Goal: Task Accomplishment & Management: Manage account settings

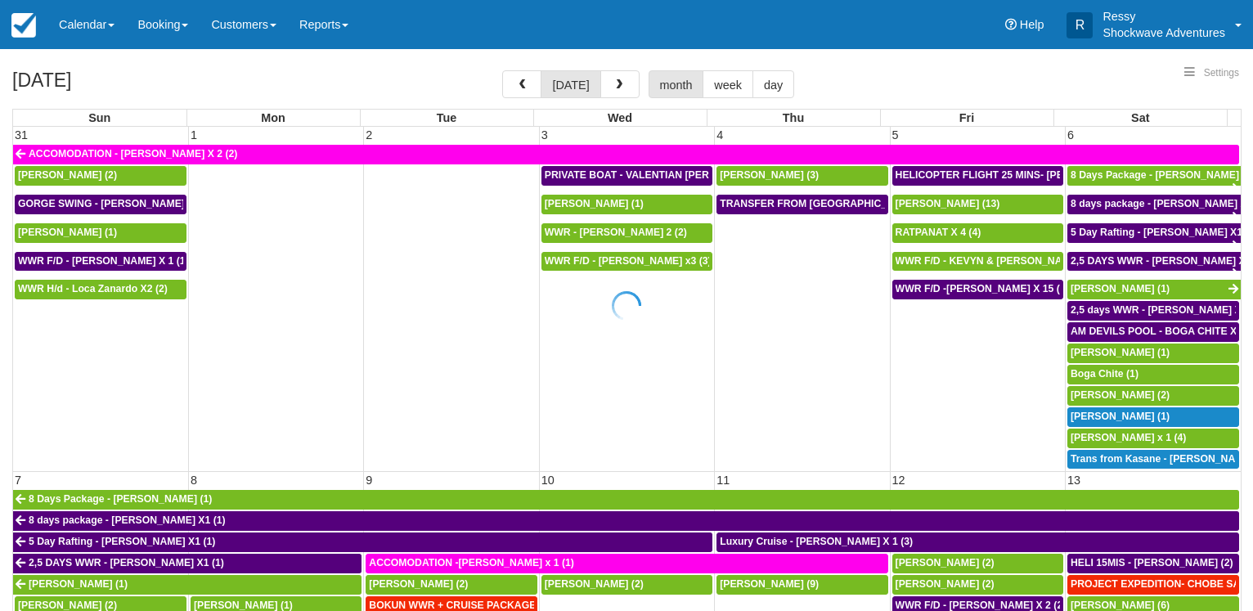
select select
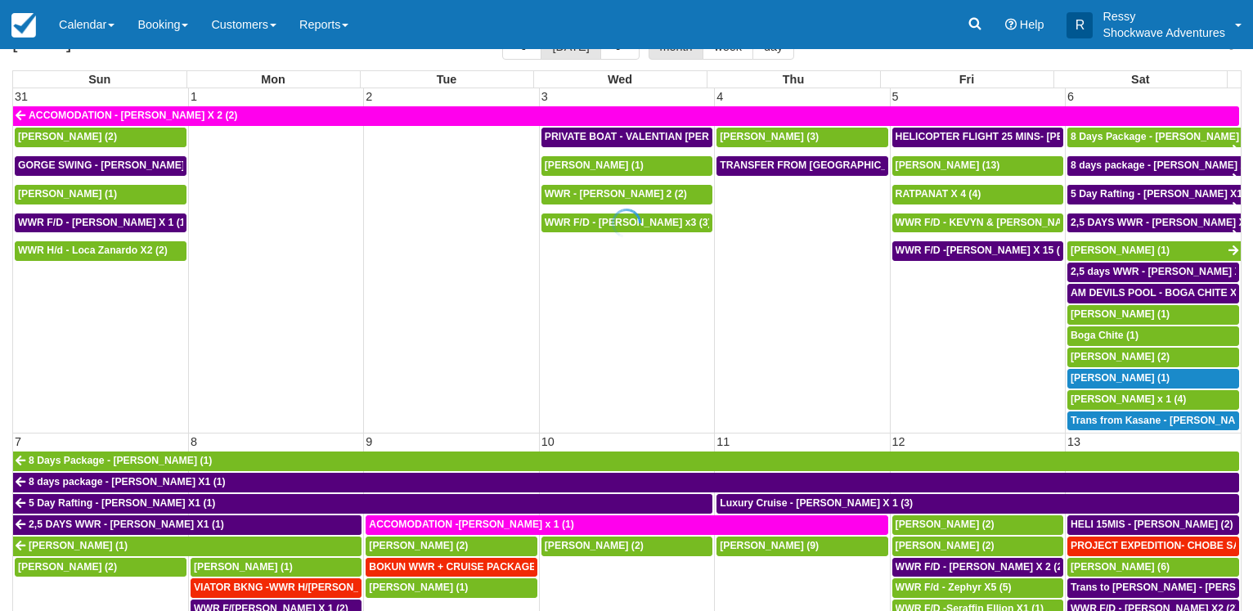
scroll to position [127, 0]
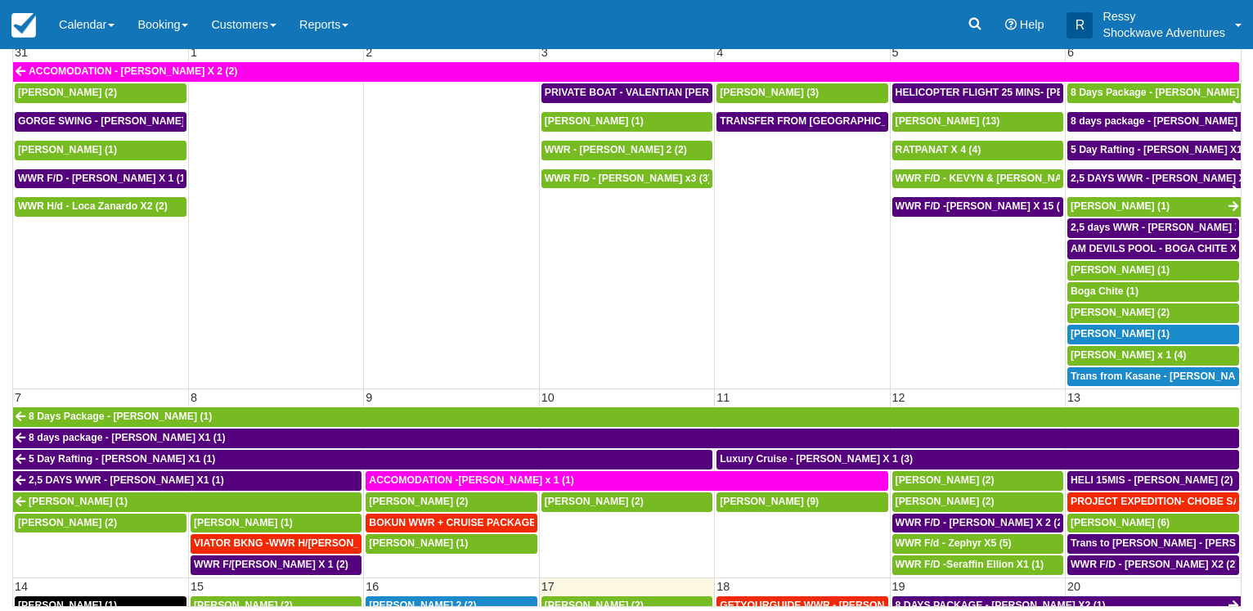
select select
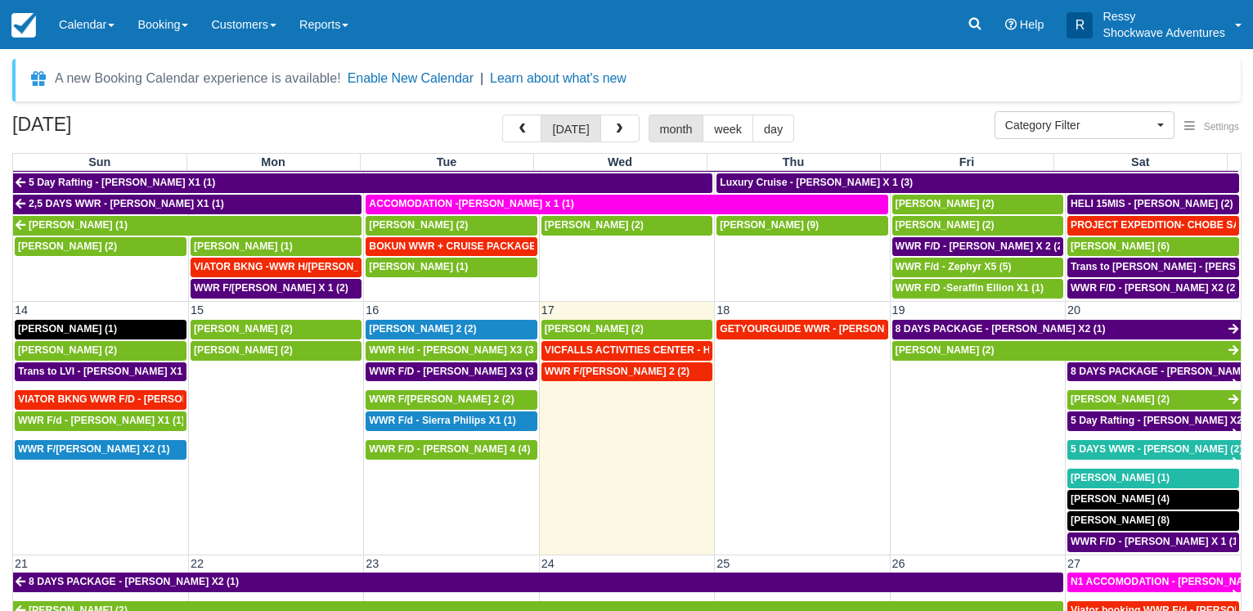
scroll to position [393, 0]
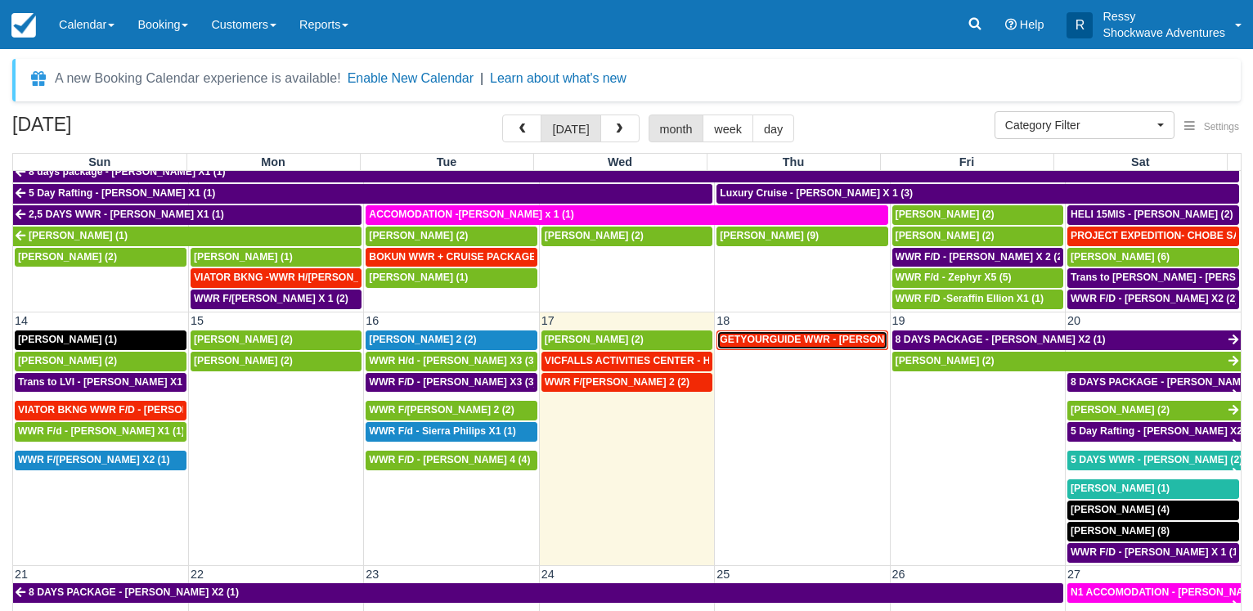
click at [802, 337] on span "GETYOURGUIDE WWR - Fiona Sheahan X 9 (9)" at bounding box center [838, 339] width 236 height 11
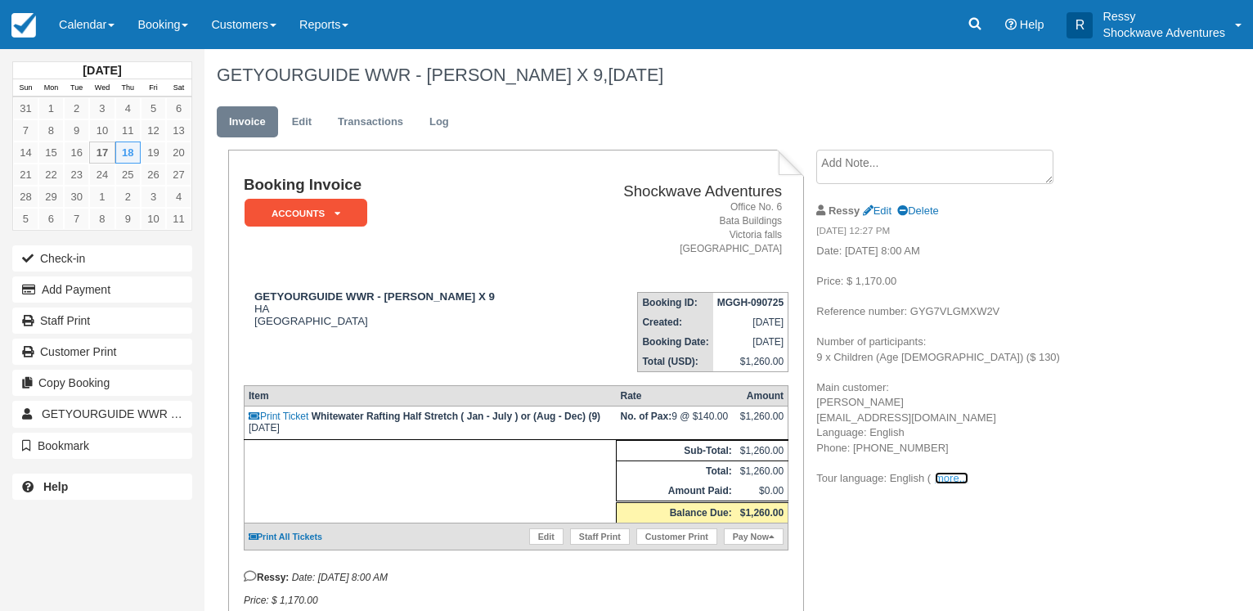
click at [950, 477] on link "more..." at bounding box center [951, 478] width 33 height 12
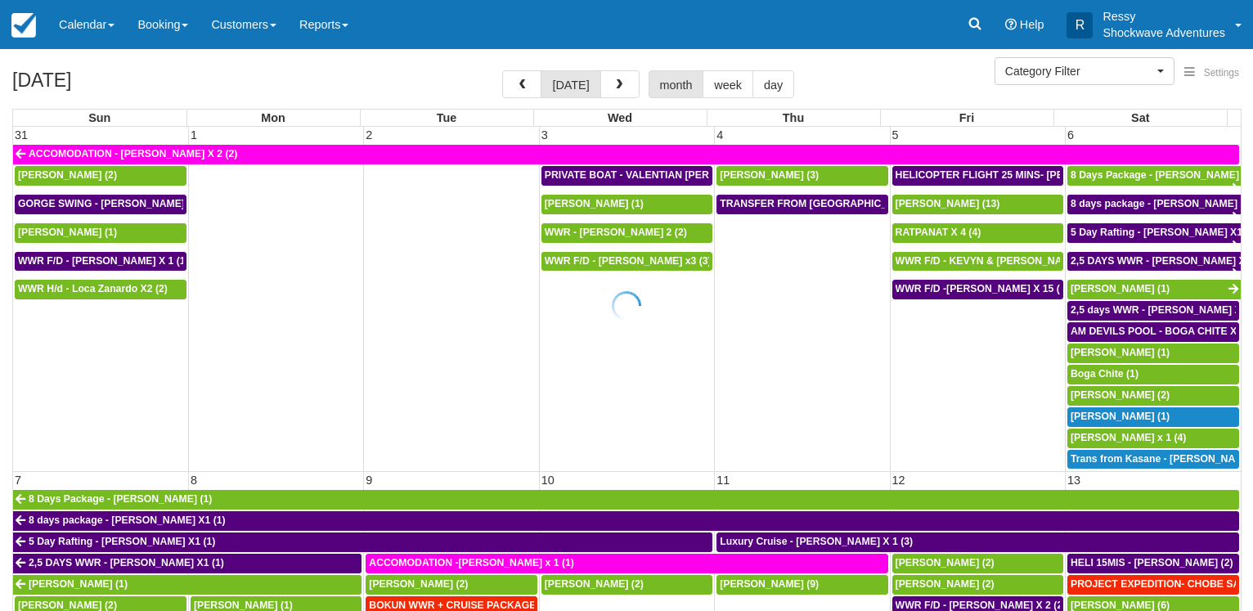
select select
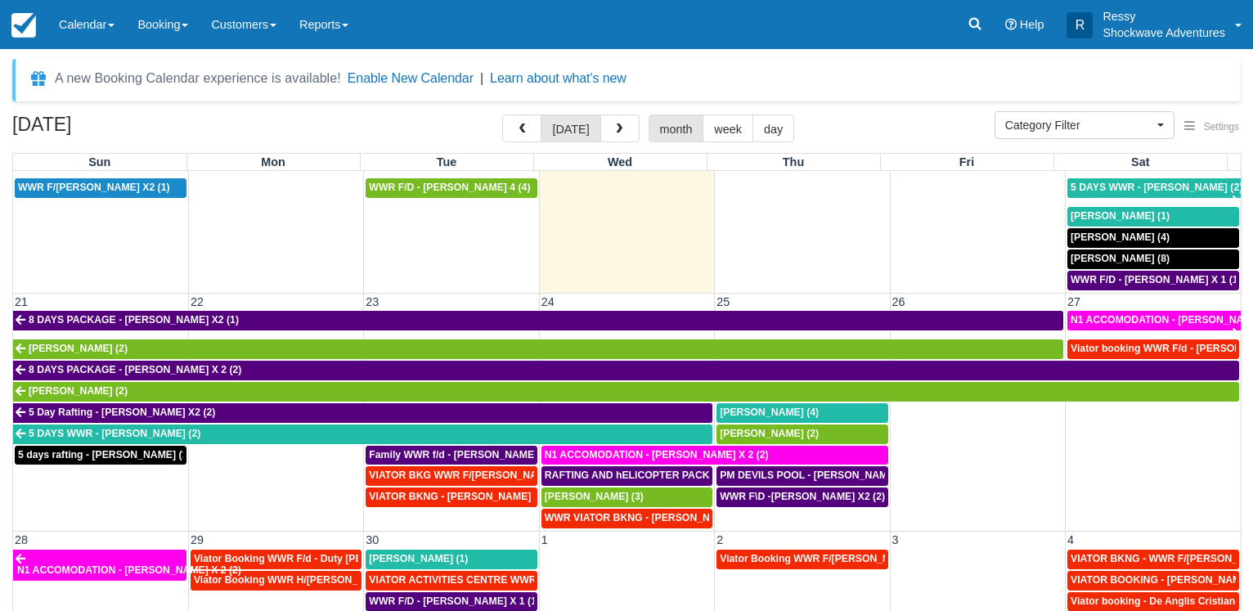
scroll to position [351, 0]
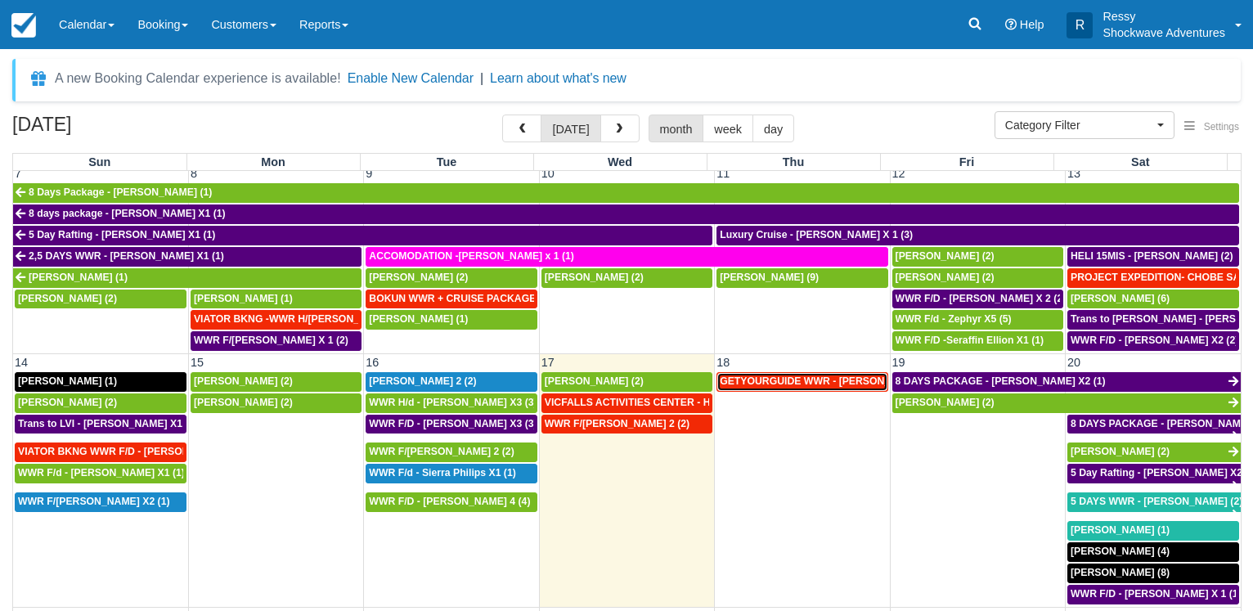
click at [784, 375] on span "GETYOURGUIDE WWR - Fiona Sheahan X 9 (9)" at bounding box center [838, 380] width 236 height 11
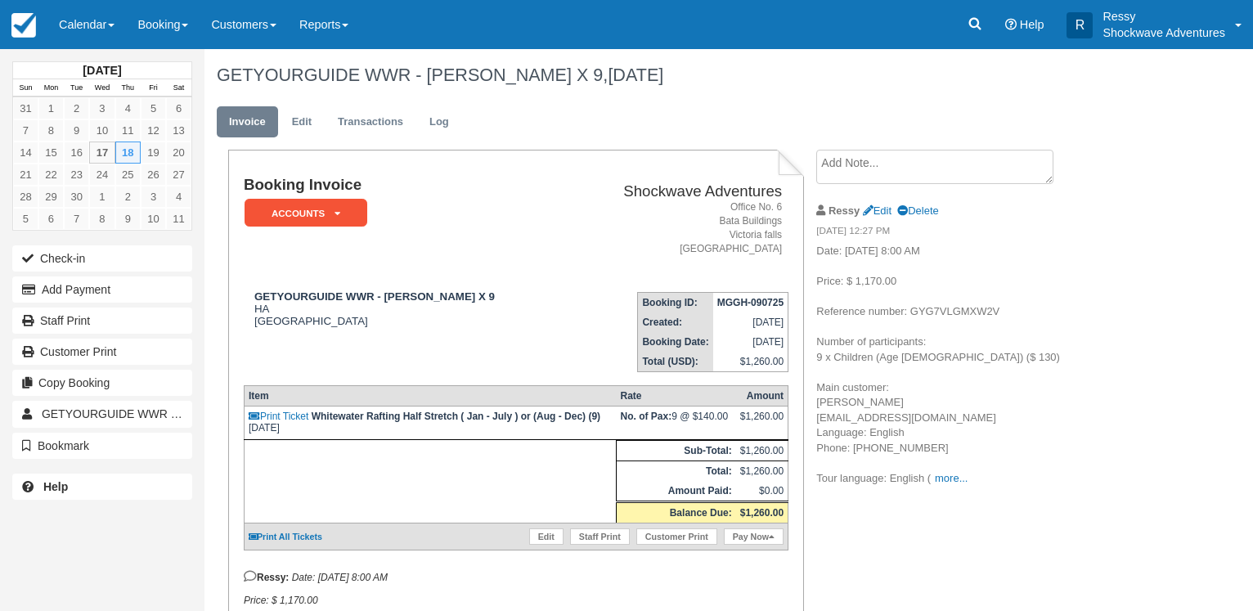
click at [940, 470] on p "Date: September 18, 2025 8:00 AM Price: $ 1,170.00 Reference number: GYG7VLGMXW…" at bounding box center [954, 365] width 276 height 242
click at [940, 476] on link "more..." at bounding box center [951, 478] width 33 height 12
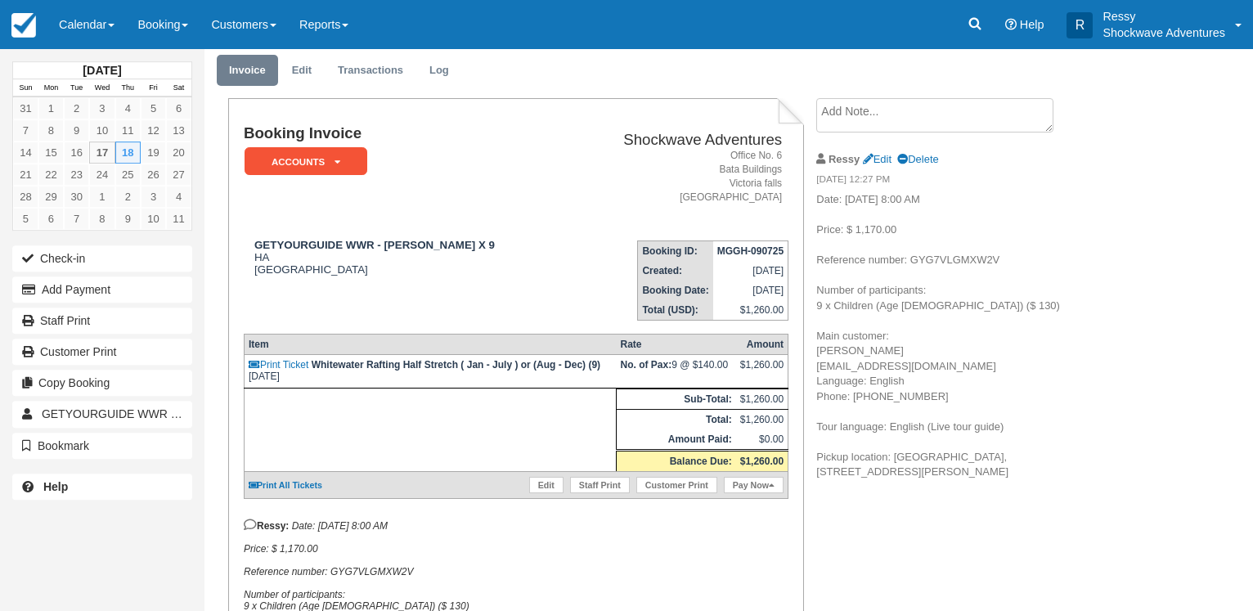
scroll to position [83, 0]
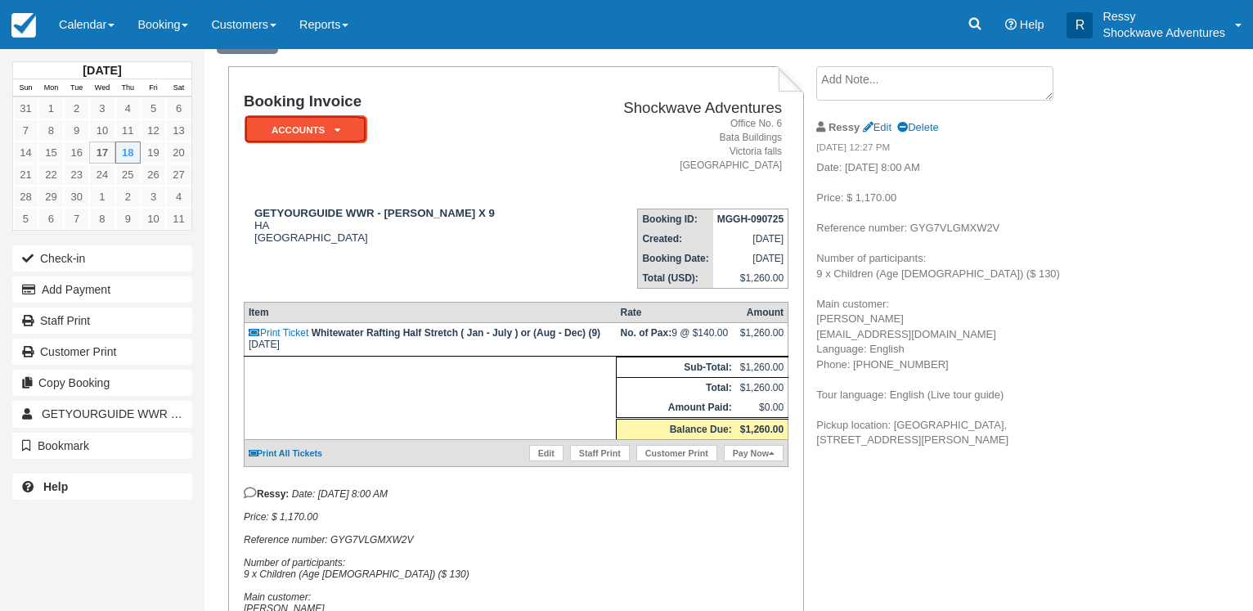
click at [326, 144] on link "ACCOUNTS" at bounding box center [303, 130] width 118 height 30
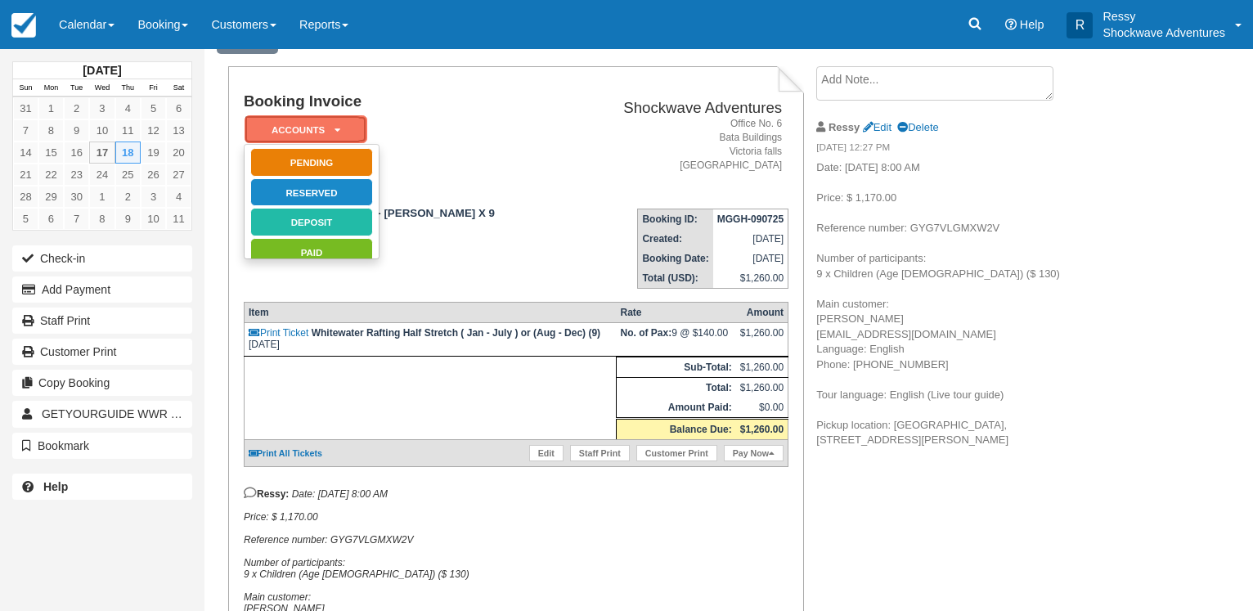
scroll to position [0, 0]
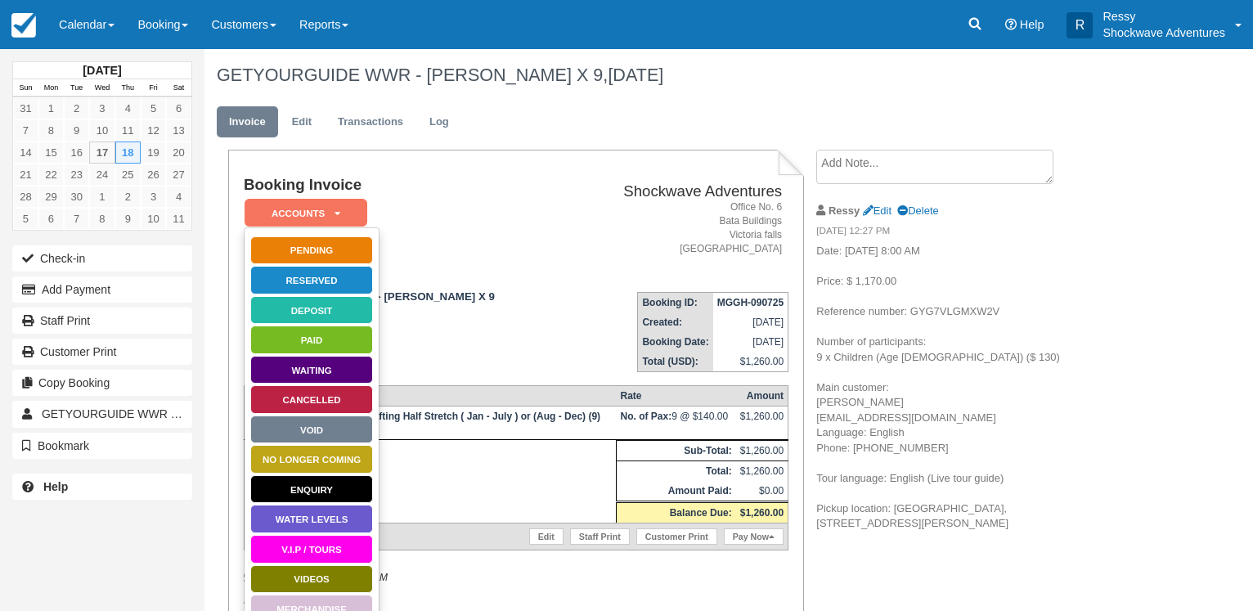
click at [757, 317] on td "[DATE]" at bounding box center [750, 322] width 75 height 20
click at [708, 280] on td "Booking ID: MGGH-090725 Created: July 9, 2025 Booking Date: September 18, 2025 …" at bounding box center [679, 325] width 222 height 93
click at [358, 204] on em "ACCOUNTS" at bounding box center [306, 213] width 123 height 29
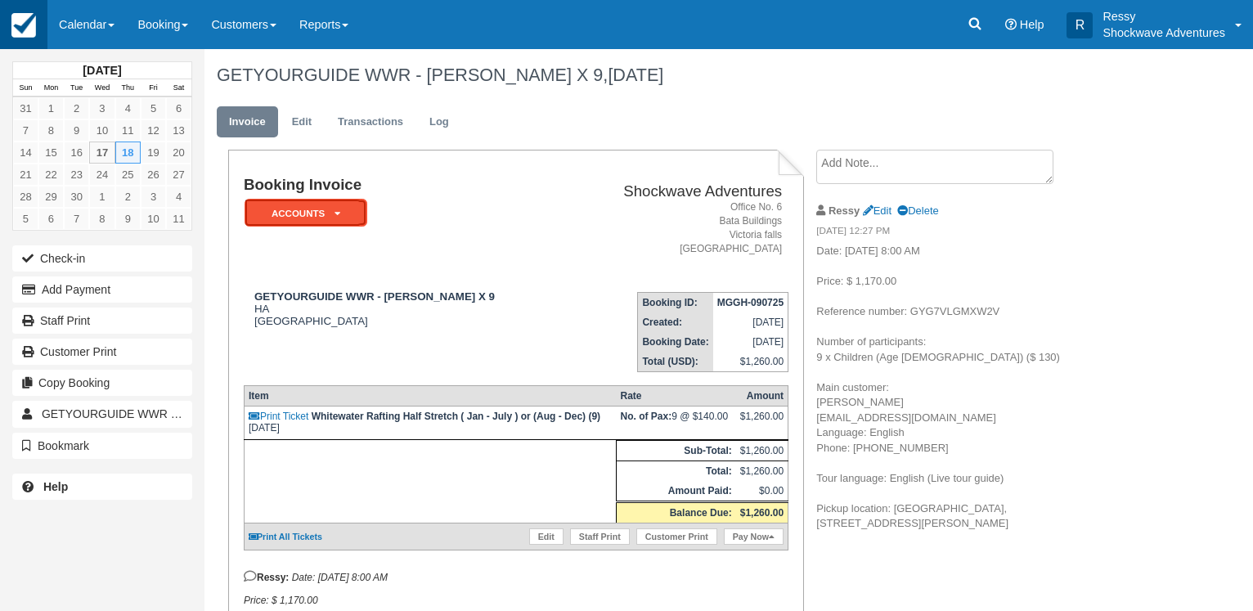
scroll to position [83, 0]
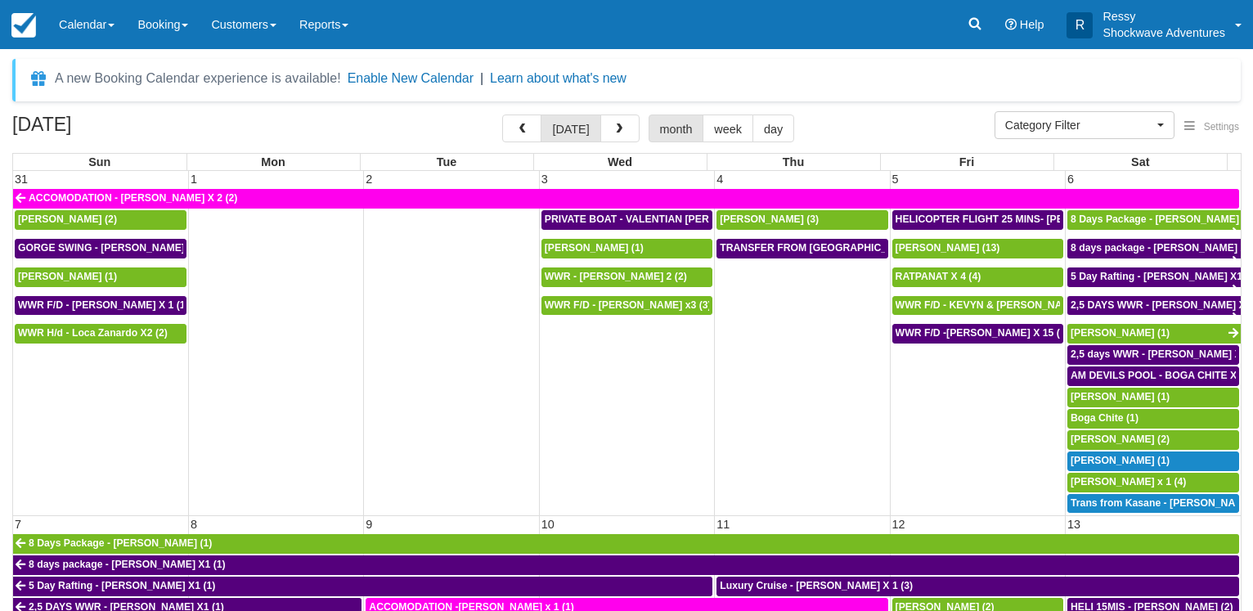
select select
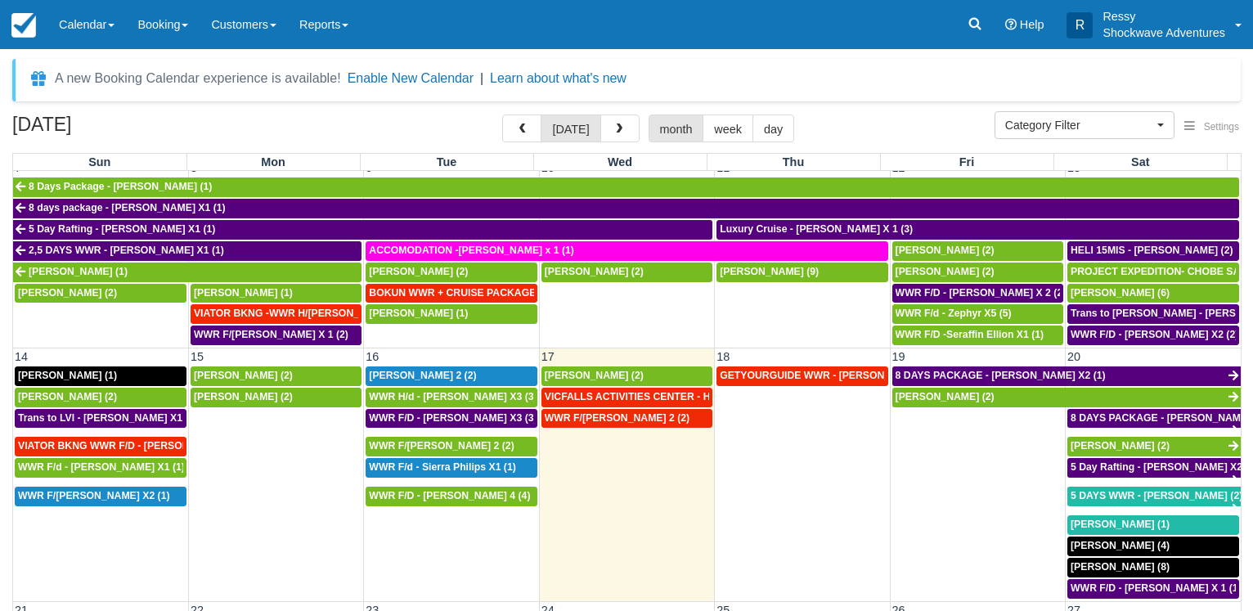
scroll to position [471, 0]
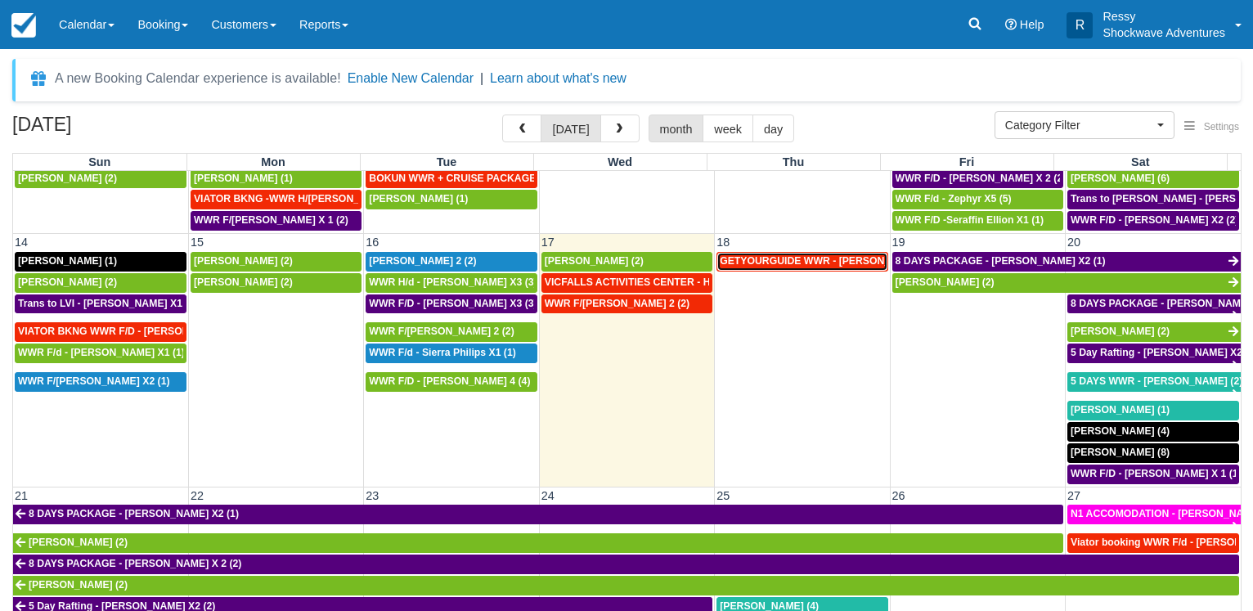
click at [791, 255] on span "GETYOURGUIDE WWR - Fiona Sheahan X 9 (9)" at bounding box center [838, 260] width 236 height 11
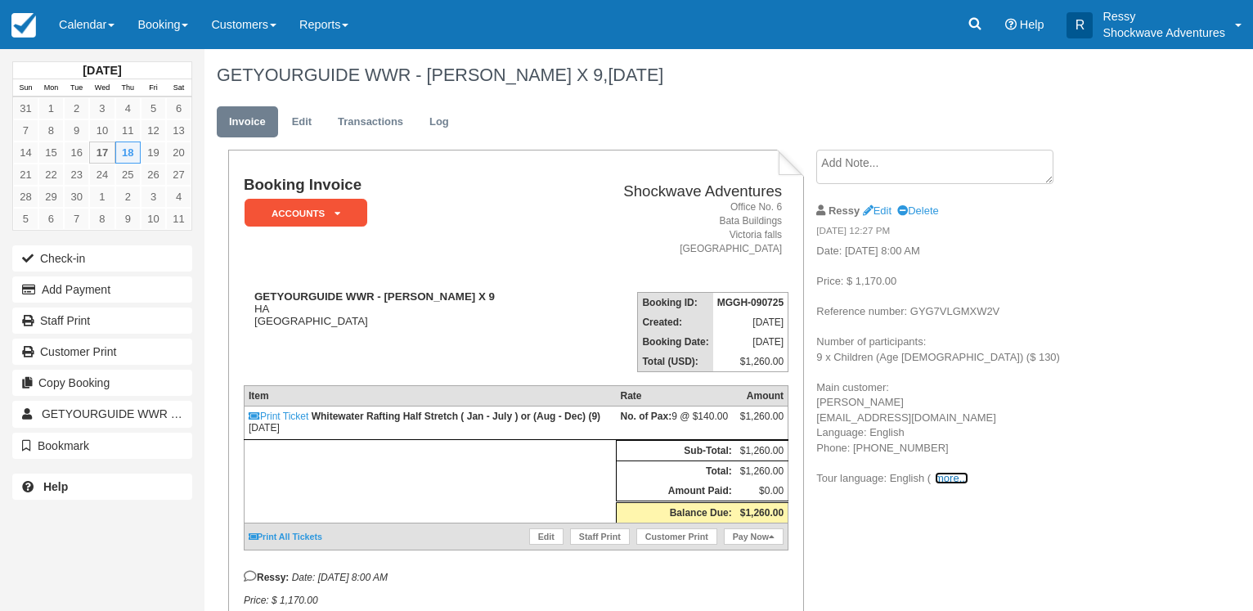
click at [950, 472] on link "more..." at bounding box center [951, 478] width 33 height 12
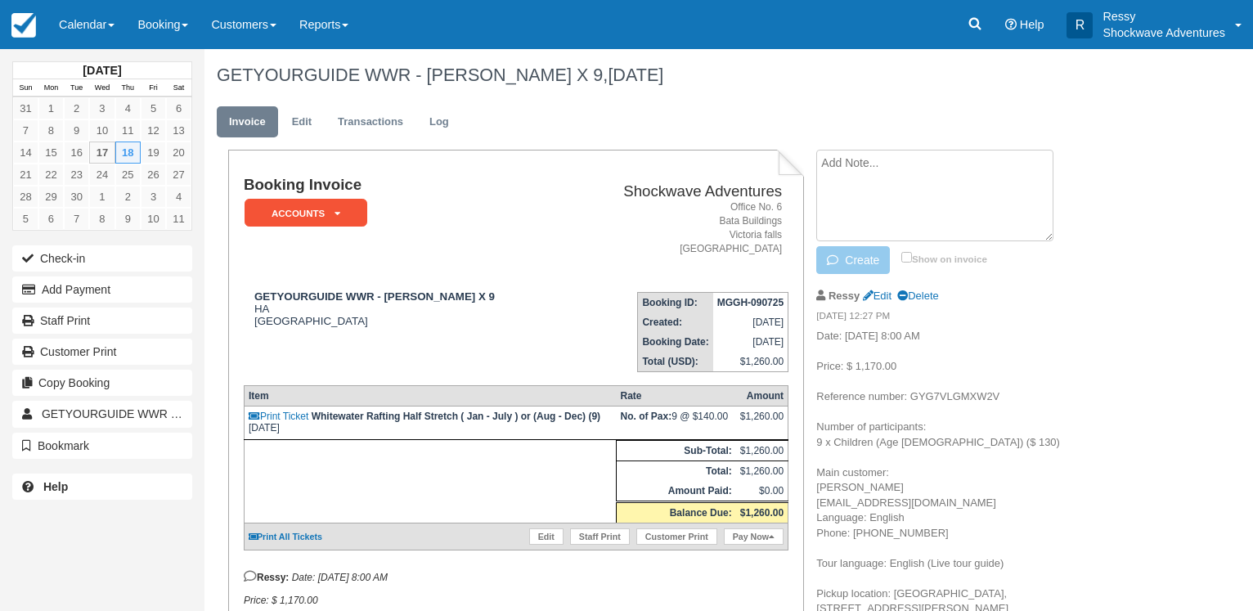
click at [911, 159] on textarea at bounding box center [934, 196] width 237 height 92
type textarea "I"
type textarea "Pick up 0800 hours from [GEOGRAPHIC_DATA]"
click at [836, 254] on icon "button" at bounding box center [836, 259] width 18 height 11
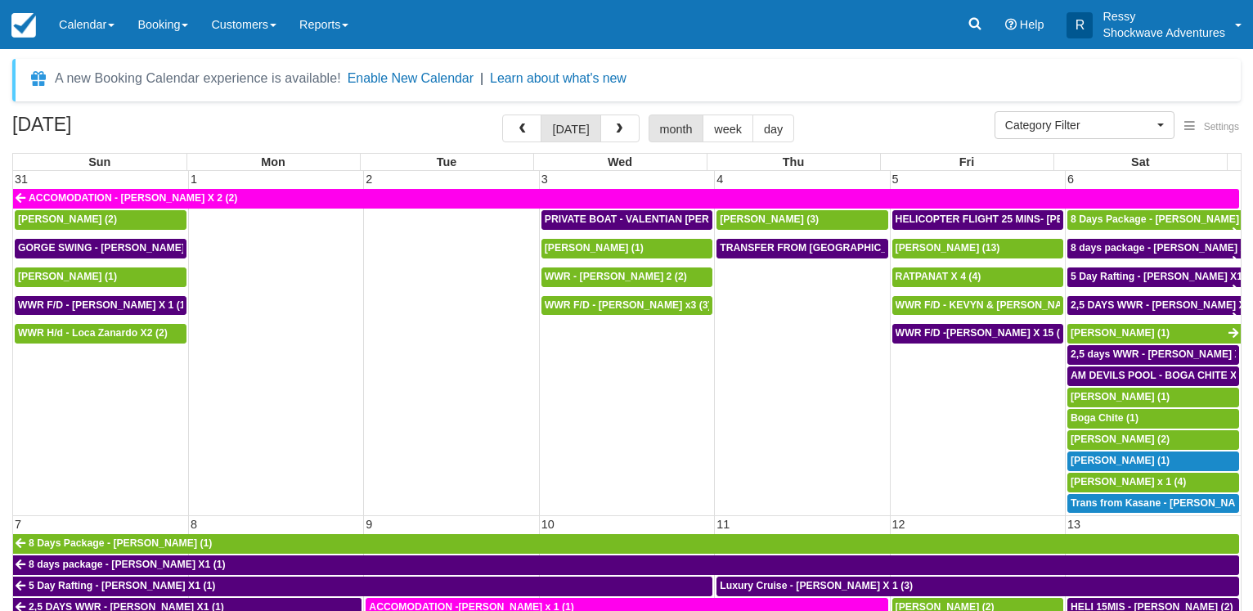
select select
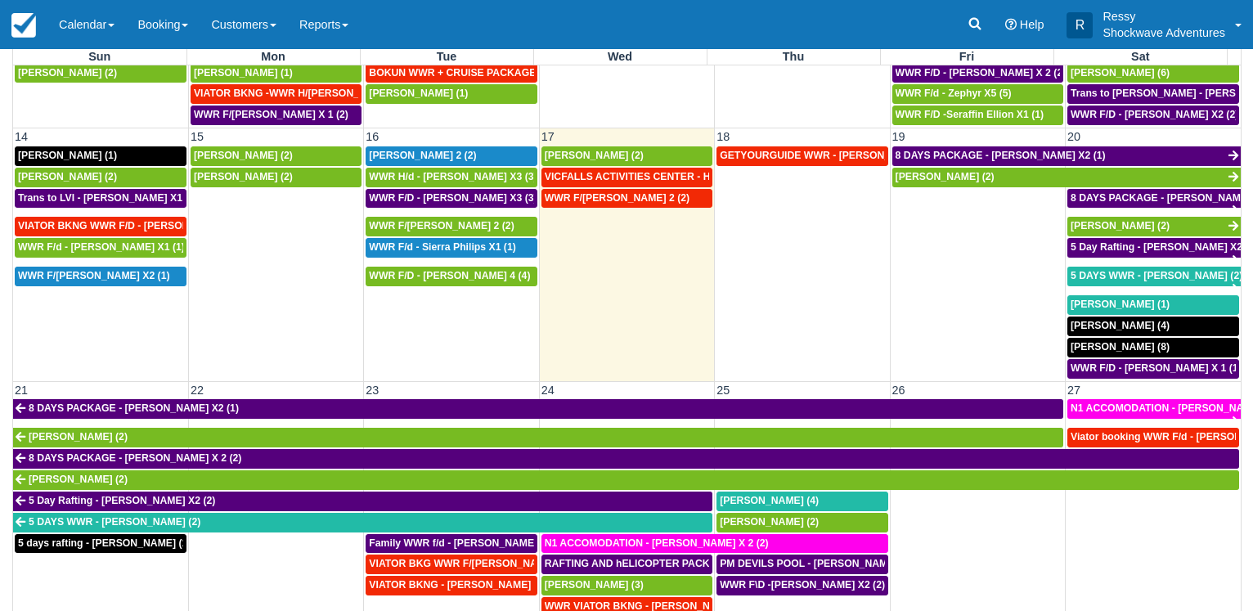
scroll to position [127, 0]
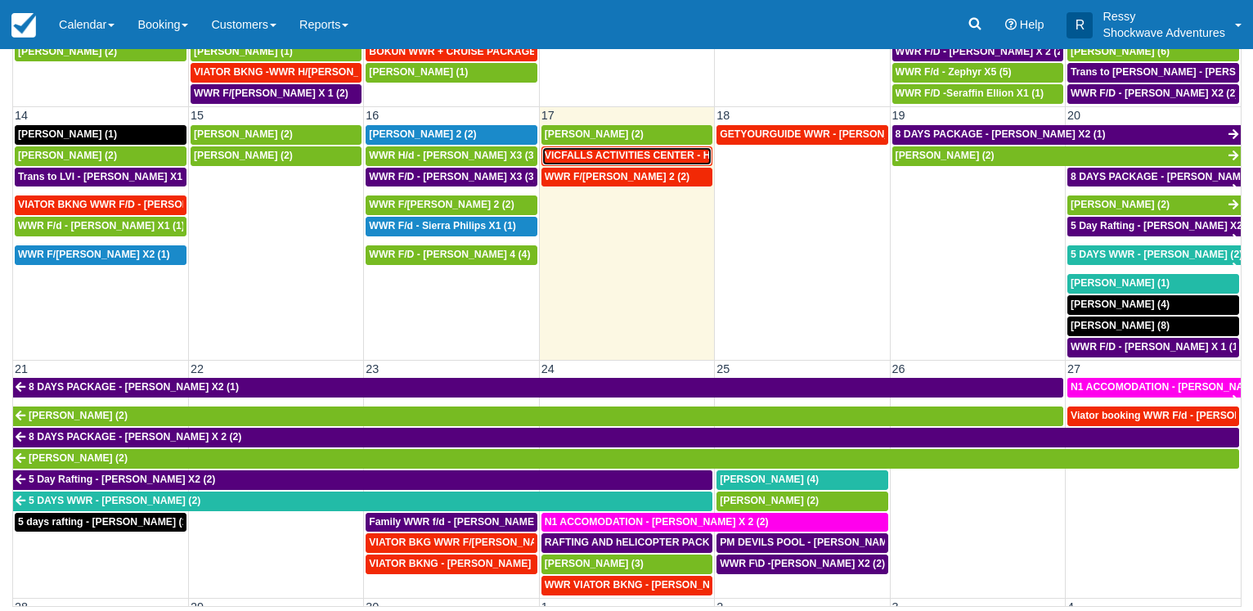
click at [667, 153] on span "VICFALLS ACTIVITIES CENTER - HELICOPTER -[PERSON_NAME] X 4 (4)" at bounding box center [718, 155] width 346 height 11
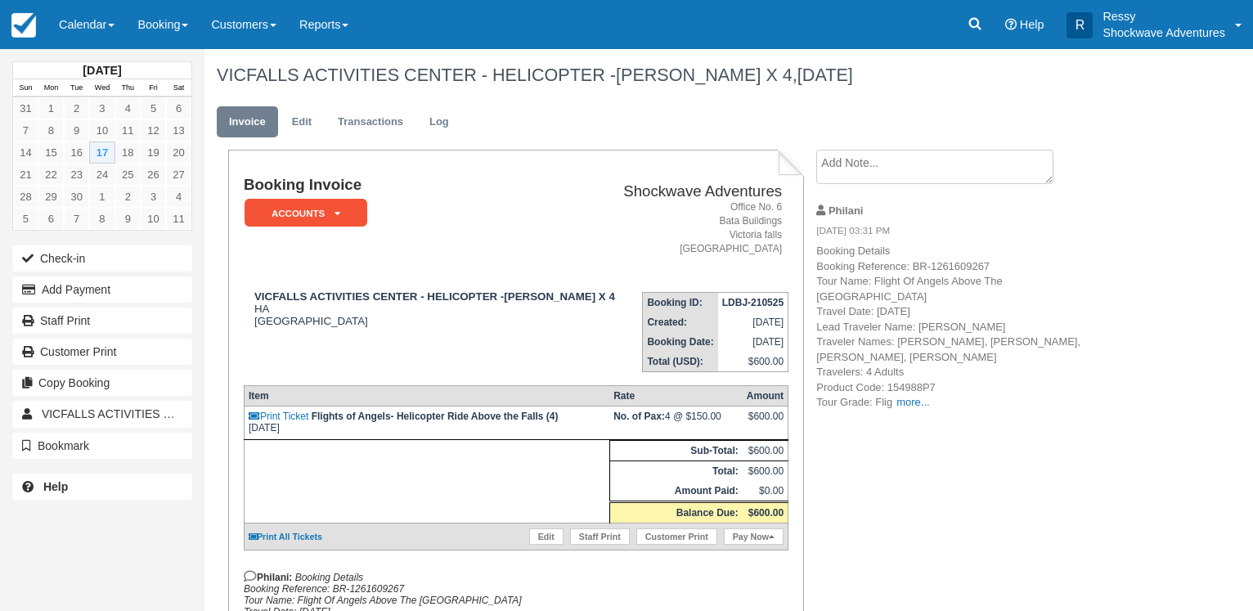
scroll to position [262, 0]
